Goal: Task Accomplishment & Management: Manage account settings

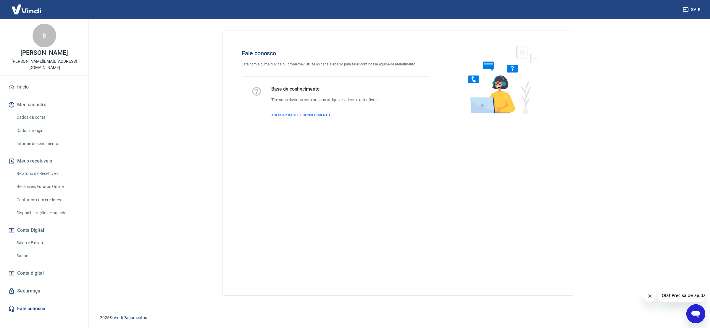
click at [443, 234] on div "Fale conosco Está com alguma dúvida ou problema? Utilize os canais abaixo para …" at bounding box center [398, 163] width 350 height 264
click at [32, 250] on link "Saque" at bounding box center [47, 256] width 67 height 12
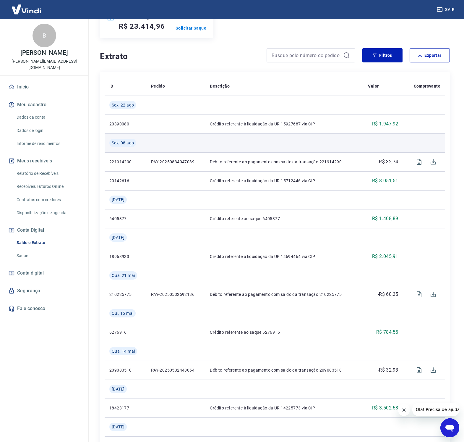
scroll to position [30, 0]
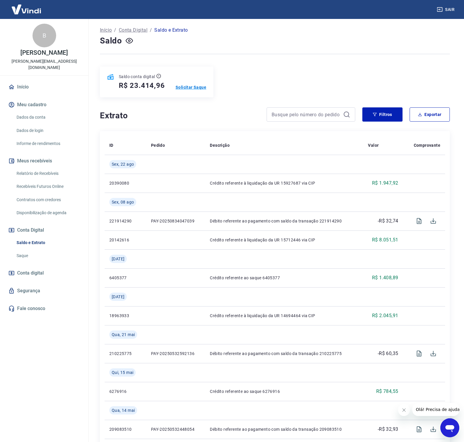
click at [184, 87] on p "Solicitar Saque" at bounding box center [191, 87] width 31 height 6
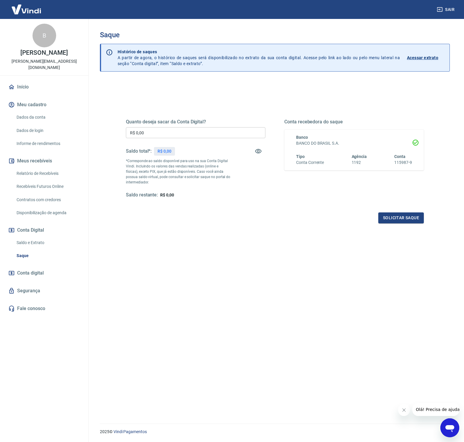
click at [176, 130] on input "R$ 0,00" at bounding box center [196, 132] width 140 height 11
type input "R$ 23.000,00"
click at [399, 219] on button "Solicitar saque" at bounding box center [402, 217] width 46 height 11
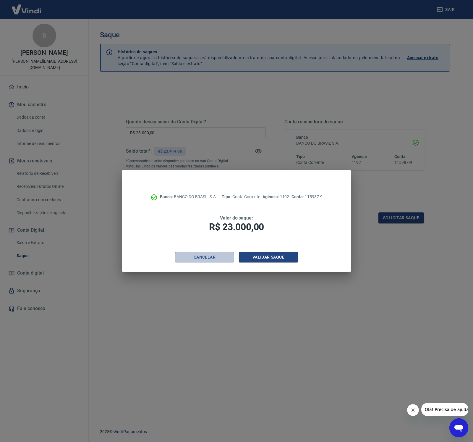
click at [204, 256] on button "Cancelar" at bounding box center [204, 257] width 59 height 11
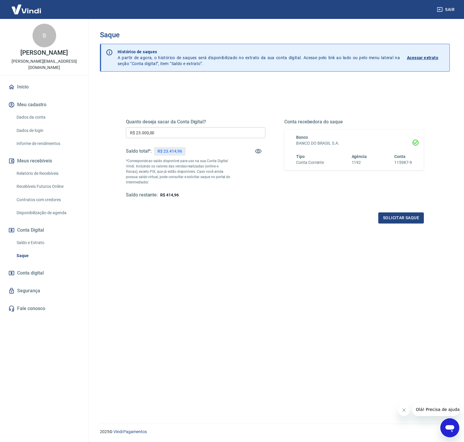
click at [231, 269] on div "Quanto deseja sacar da Conta Digital? R$ 23.000,00 ​ Saldo total*: R$ 23.414,96…" at bounding box center [275, 270] width 350 height 379
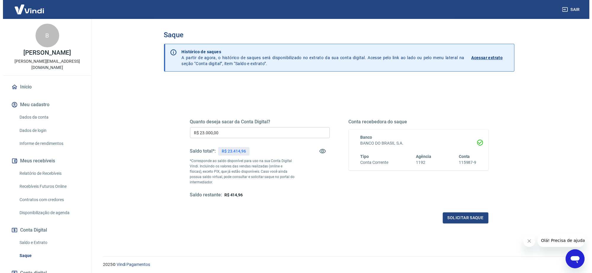
scroll to position [20, 0]
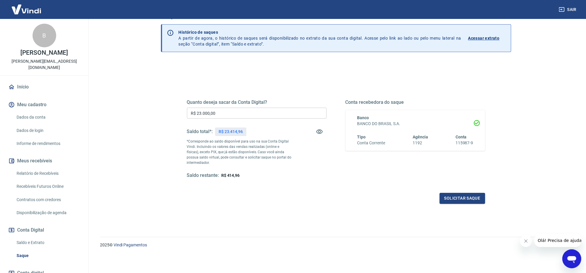
click at [353, 194] on div "Solicitar saque" at bounding box center [336, 198] width 298 height 11
click at [332, 196] on div "Solicitar saque" at bounding box center [336, 198] width 298 height 11
click at [353, 197] on div "Solicitar saque" at bounding box center [336, 198] width 298 height 11
click at [452, 202] on button "Solicitar saque" at bounding box center [463, 198] width 46 height 11
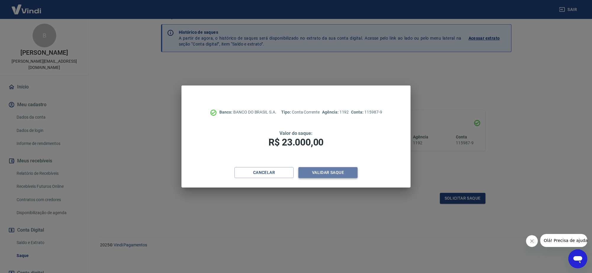
click at [337, 171] on button "Validar saque" at bounding box center [327, 172] width 59 height 11
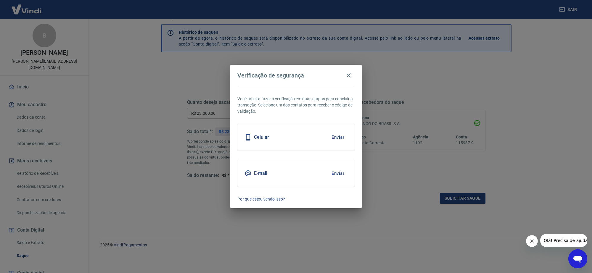
click at [323, 140] on div "Celular Enviar" at bounding box center [295, 137] width 117 height 27
click at [340, 137] on button "Enviar" at bounding box center [337, 137] width 19 height 12
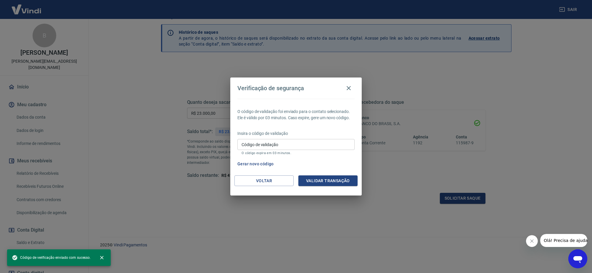
click at [317, 114] on p "O código de validação foi enviado para o contato selecionado. Ele é válido por …" at bounding box center [295, 115] width 117 height 12
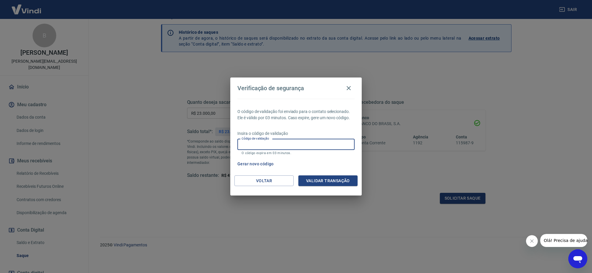
click at [287, 145] on input "Código de validação" at bounding box center [295, 144] width 117 height 11
click at [324, 133] on p "Insira o código de validação" at bounding box center [295, 133] width 117 height 6
click at [325, 132] on p "Insira o código de validação" at bounding box center [295, 133] width 117 height 6
click at [329, 119] on p "O código de validação foi enviado para o contato selecionado. Ele é válido por …" at bounding box center [295, 115] width 117 height 12
click at [293, 144] on input "Código de validação" at bounding box center [295, 144] width 117 height 11
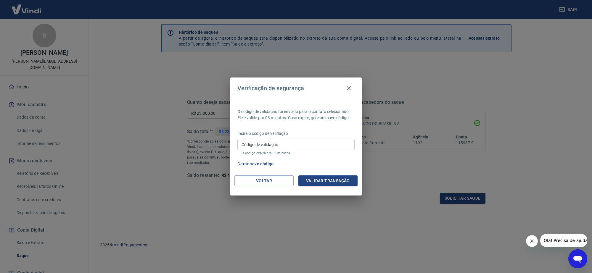
click at [321, 133] on p "Insira o código de validação" at bounding box center [295, 133] width 117 height 6
click at [295, 145] on input "Código de validação" at bounding box center [295, 144] width 117 height 11
click at [324, 116] on p "O código de validação foi enviado para o contato selecionado. Ele é válido por …" at bounding box center [295, 115] width 117 height 12
click at [271, 166] on button "Gerar novo código" at bounding box center [255, 164] width 41 height 11
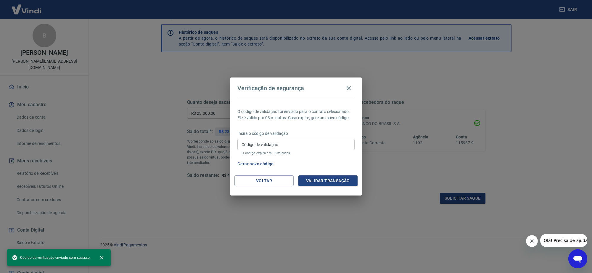
click at [329, 127] on div "O código de validação foi enviado para o contato selecionado. Ele é válido por …" at bounding box center [295, 137] width 131 height 77
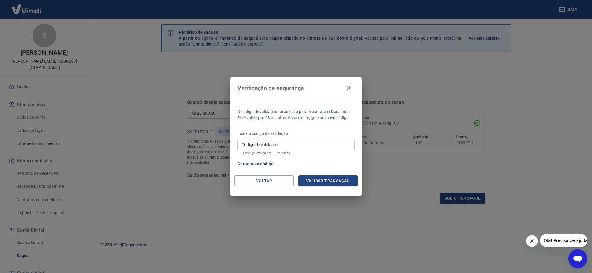
click at [326, 121] on p "O código de validação foi enviado para o contato selecionado. Ele é válido por …" at bounding box center [295, 115] width 117 height 12
click at [329, 124] on div "O código de validação foi enviado para o contato selecionado. Ele é válido por …" at bounding box center [295, 137] width 131 height 77
click at [259, 180] on button "Voltar" at bounding box center [263, 180] width 59 height 11
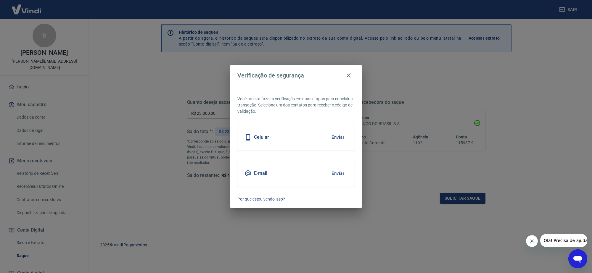
click at [340, 172] on button "Enviar" at bounding box center [337, 173] width 19 height 12
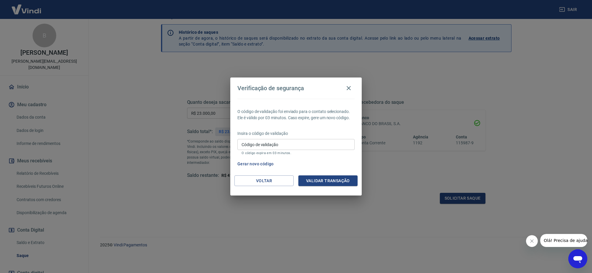
click at [262, 140] on div "Código de validação Código de validação O código expira em 03 minutos." at bounding box center [295, 147] width 117 height 16
type input "559107"
click at [321, 182] on button "Validar transação" at bounding box center [327, 180] width 59 height 11
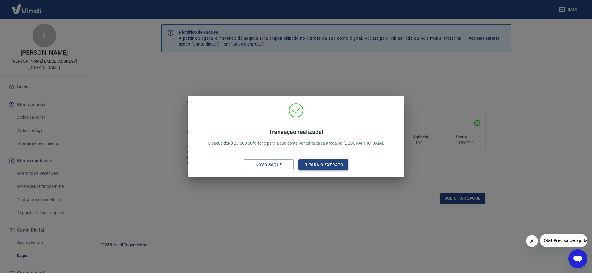
click at [325, 167] on button "Ir para o extrato" at bounding box center [323, 164] width 50 height 11
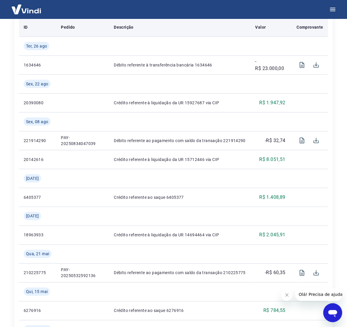
scroll to position [14, 0]
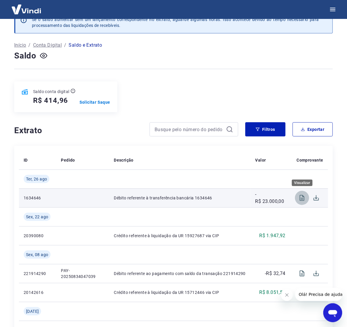
click at [303, 199] on icon "Visualizar" at bounding box center [302, 198] width 5 height 6
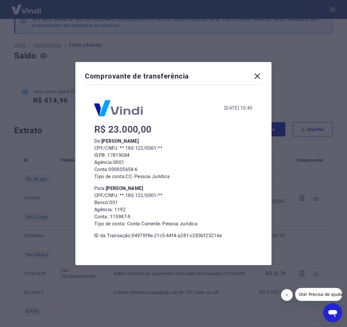
drag, startPoint x: 262, startPoint y: 76, endPoint x: 274, endPoint y: 89, distance: 17.4
click at [262, 76] on icon at bounding box center [257, 76] width 9 height 9
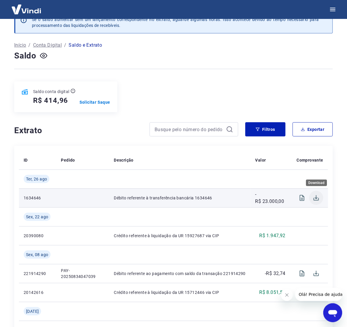
click at [313, 196] on icon "Download" at bounding box center [316, 198] width 7 height 7
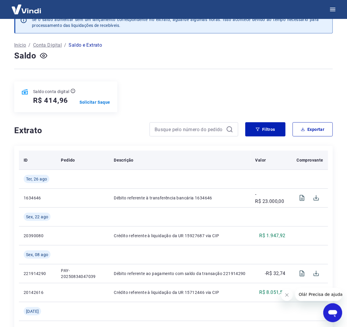
scroll to position [0, 0]
